Goal: Information Seeking & Learning: Compare options

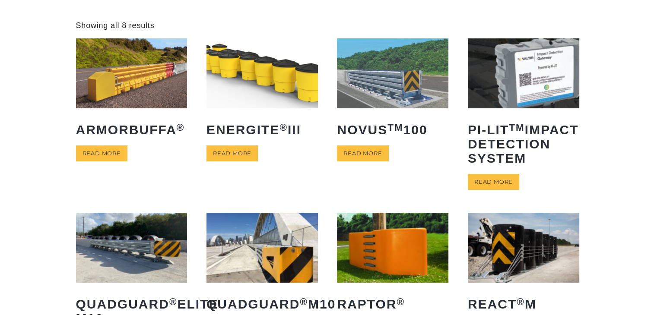
click at [111, 86] on img at bounding box center [131, 73] width 111 height 70
click at [271, 95] on img at bounding box center [262, 73] width 111 height 70
click at [376, 104] on img at bounding box center [392, 73] width 111 height 70
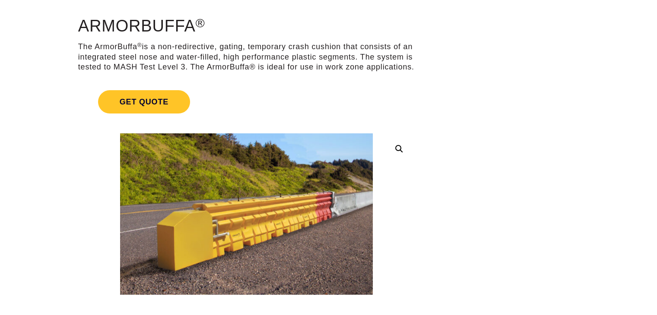
scroll to position [69, 0]
